Goal: Information Seeking & Learning: Find contact information

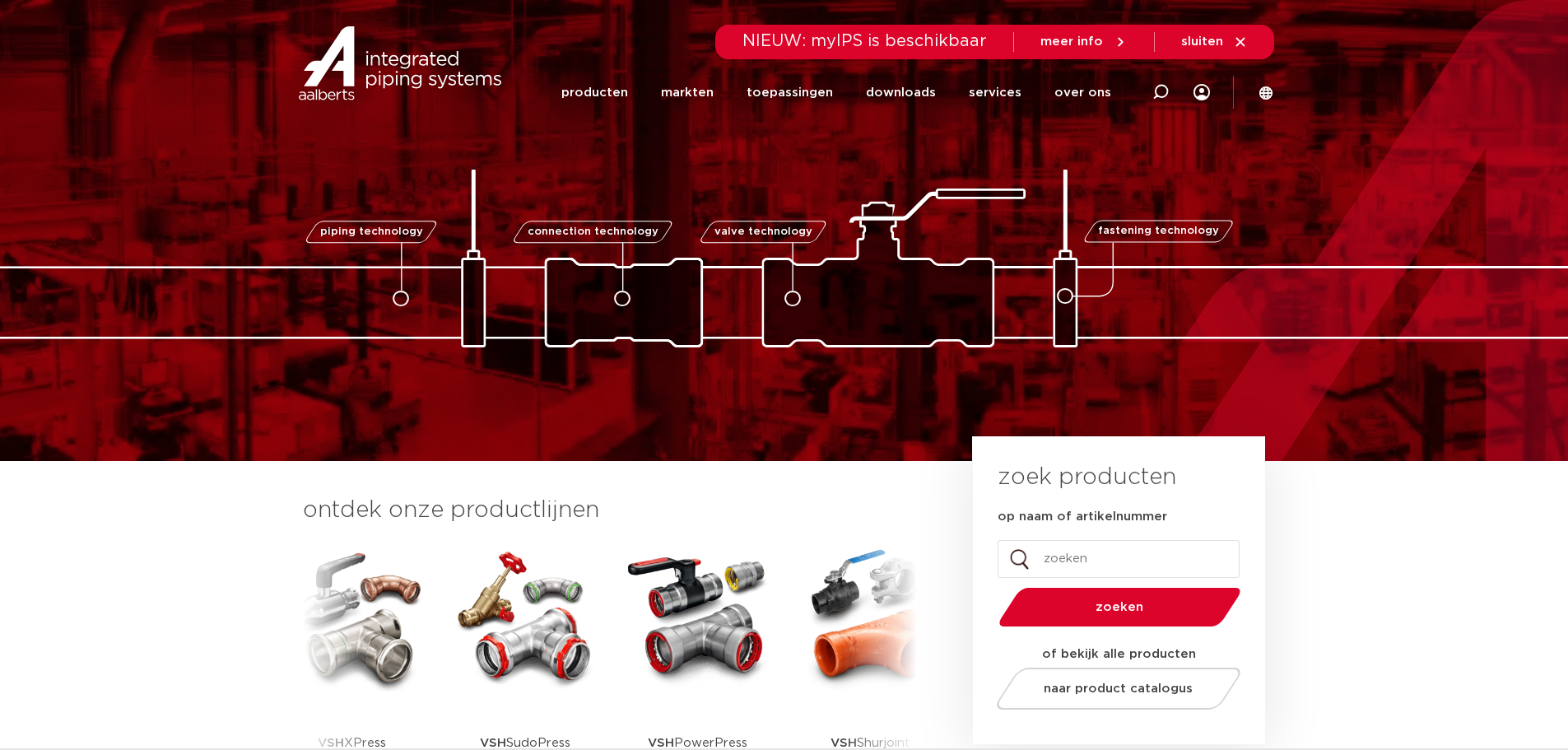
click at [1092, 99] on link "over ons" at bounding box center [1083, 92] width 57 height 63
click at [1087, 97] on link "over ons" at bounding box center [1083, 92] width 57 height 63
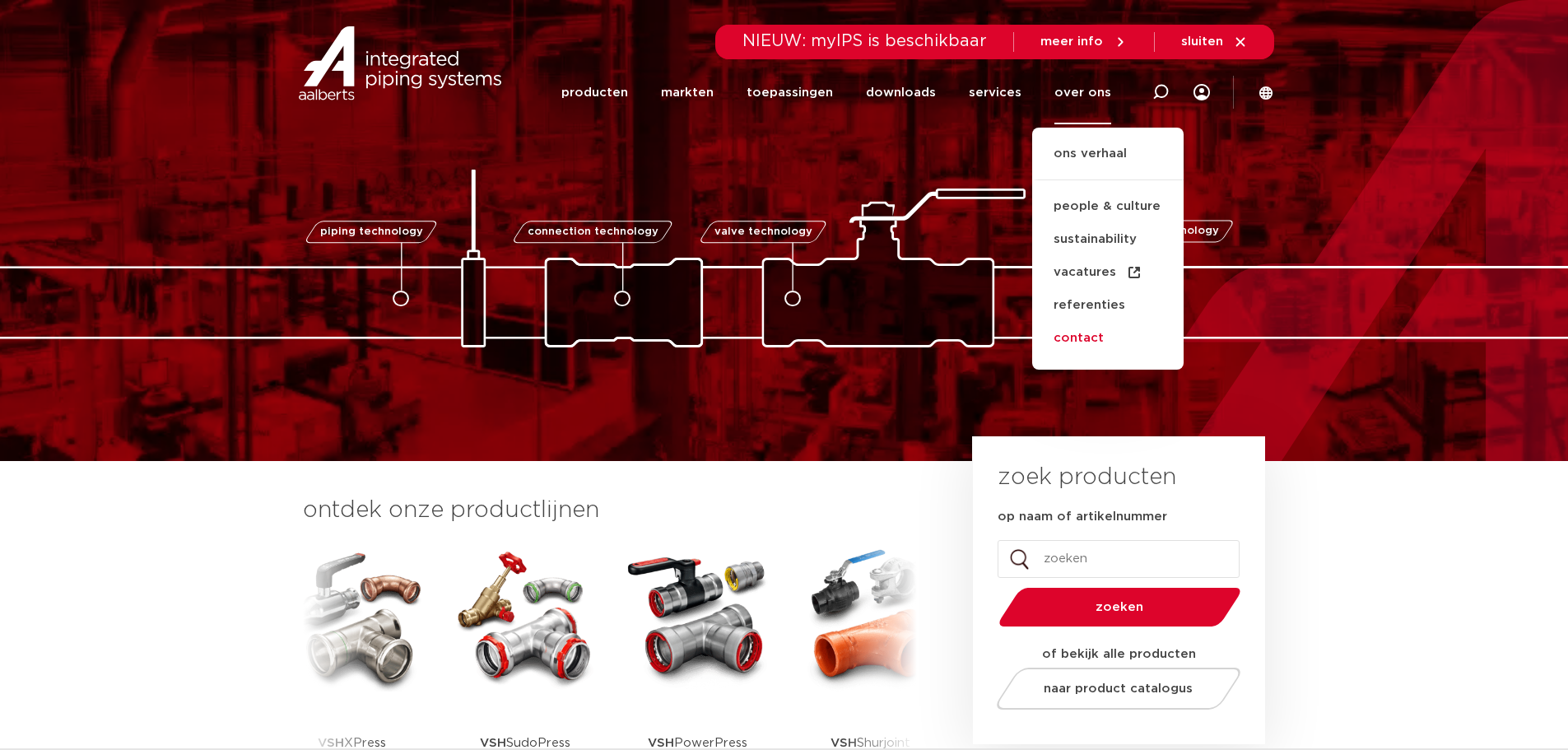
click at [1082, 335] on link "contact" at bounding box center [1107, 337] width 151 height 33
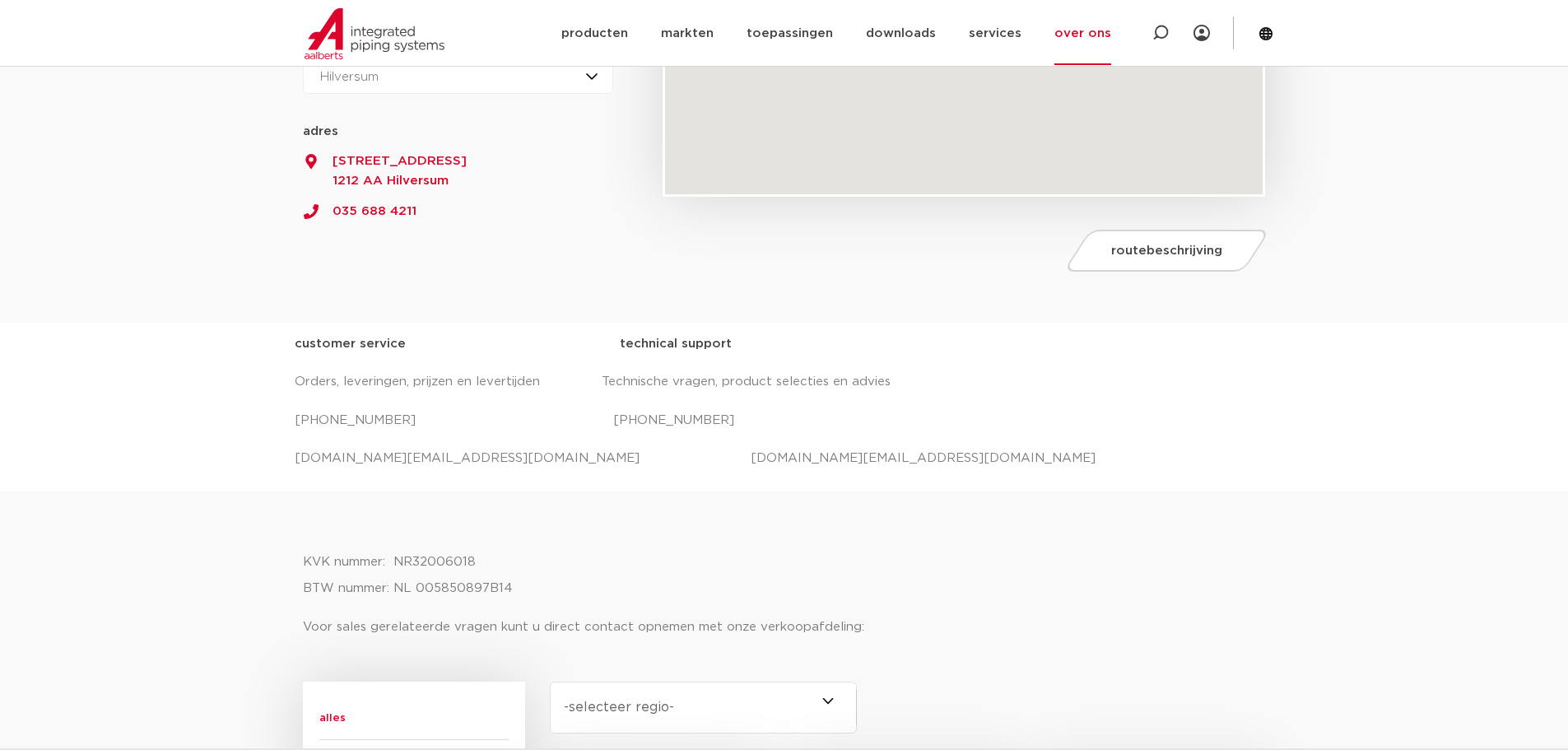
scroll to position [412, 0]
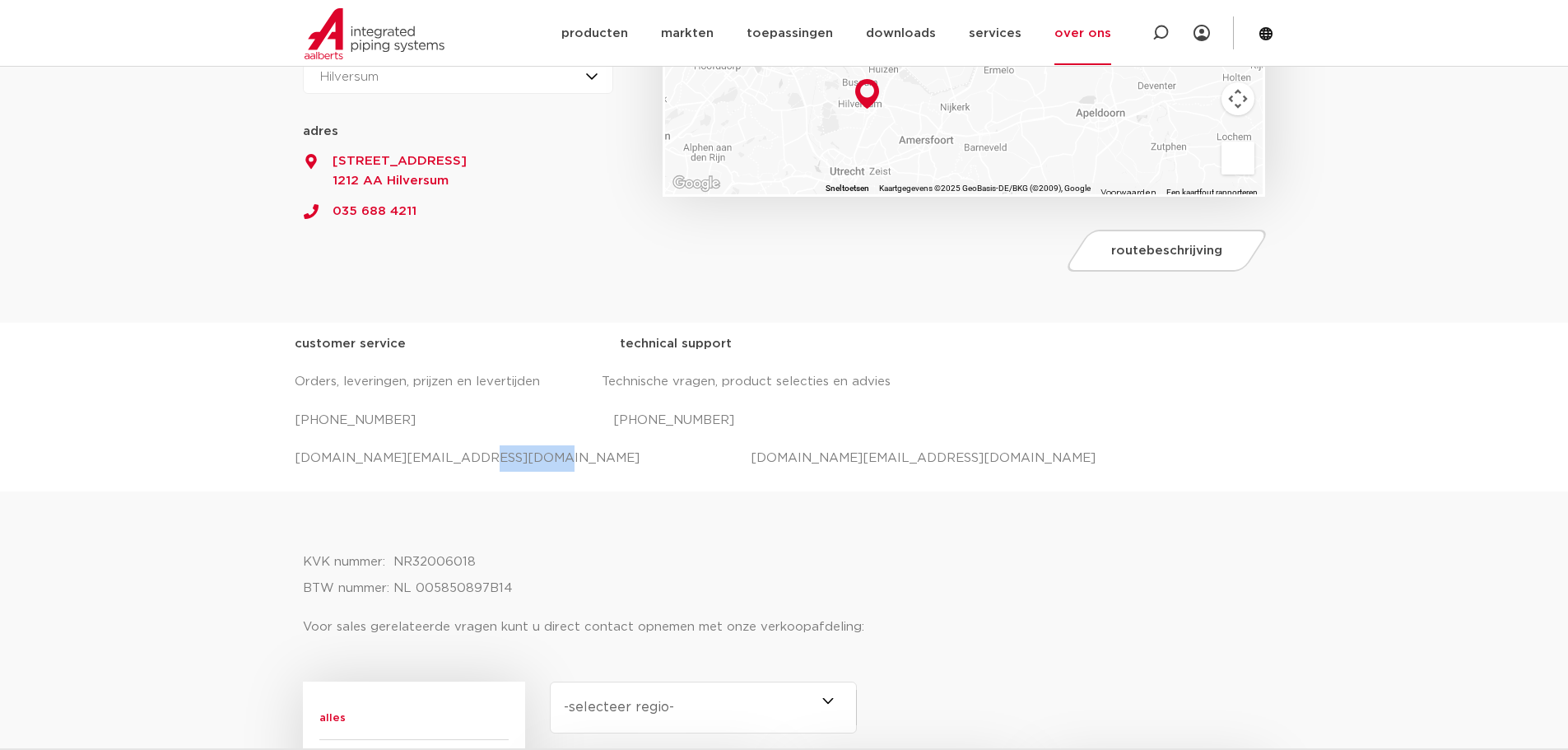
drag, startPoint x: 480, startPoint y: 456, endPoint x: 449, endPoint y: 456, distance: 31.0
click at [449, 456] on p "salessupport.nl@aalberts-ips.com projecten.nl@aalberts-ips.com" at bounding box center [784, 457] width 979 height 26
drag, startPoint x: 794, startPoint y: 453, endPoint x: 597, endPoint y: 452, distance: 197.0
click at [597, 452] on p "salessupport.nl@aalberts-ips.com projecten.nl@aalberts-ips.com" at bounding box center [784, 457] width 979 height 26
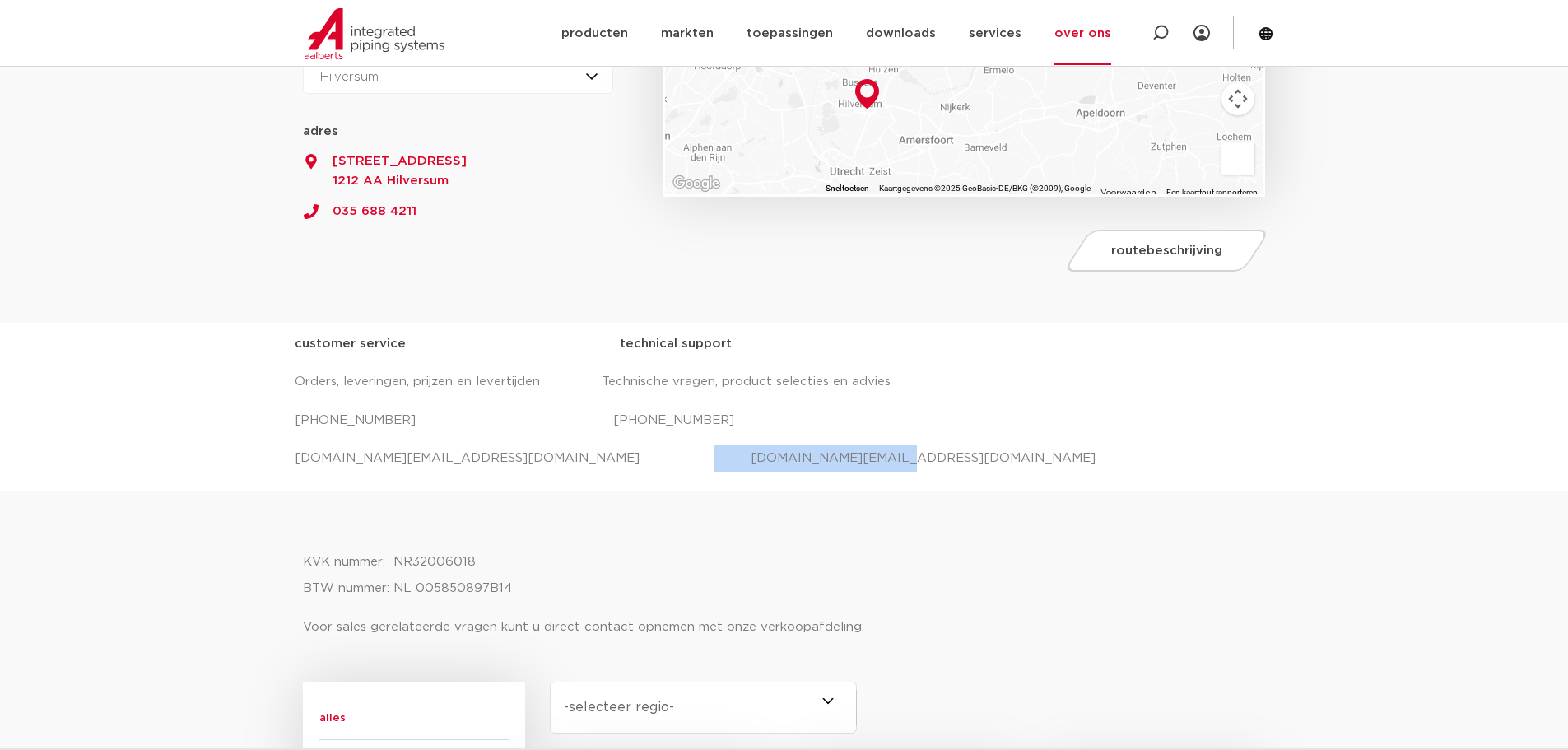
copy p "projecten.nl@aalberts-ips.com"
